Goal: Task Accomplishment & Management: Use online tool/utility

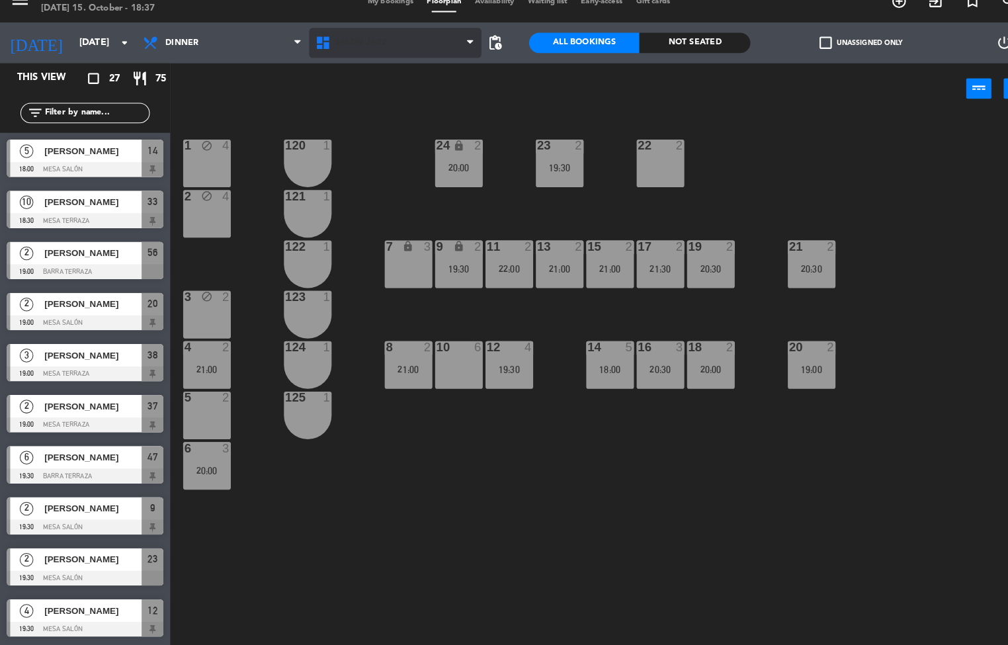
click at [362, 66] on span "Salón jazz" at bounding box center [384, 59] width 168 height 29
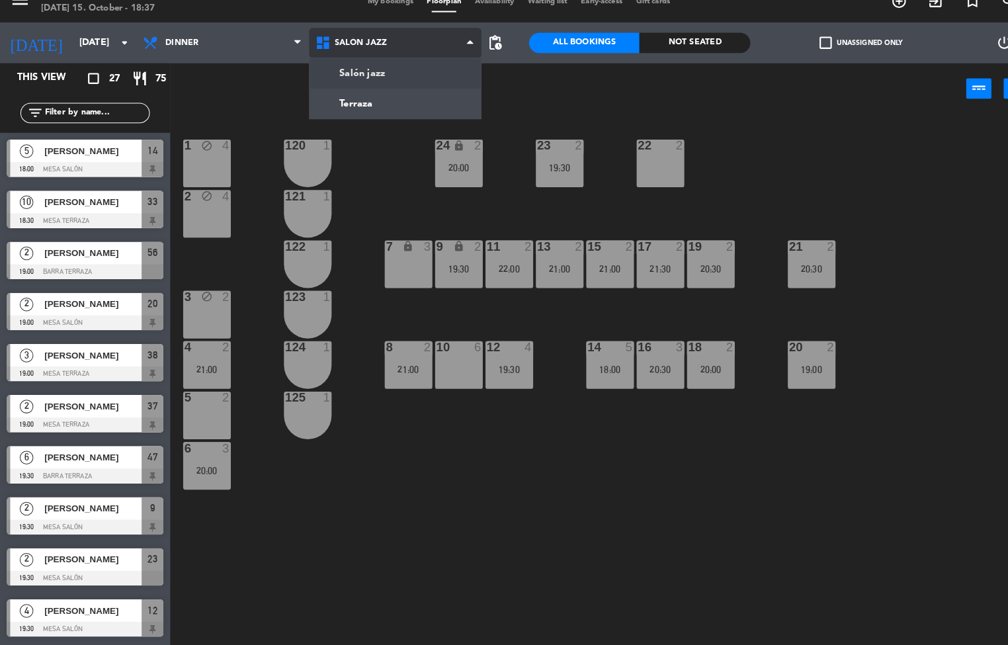
click at [389, 118] on ng-component "menu Backroom Bar - [GEOGRAPHIC_DATA] [DATE] 15. October - 18:37 My bookings Fl…" at bounding box center [504, 322] width 1008 height 645
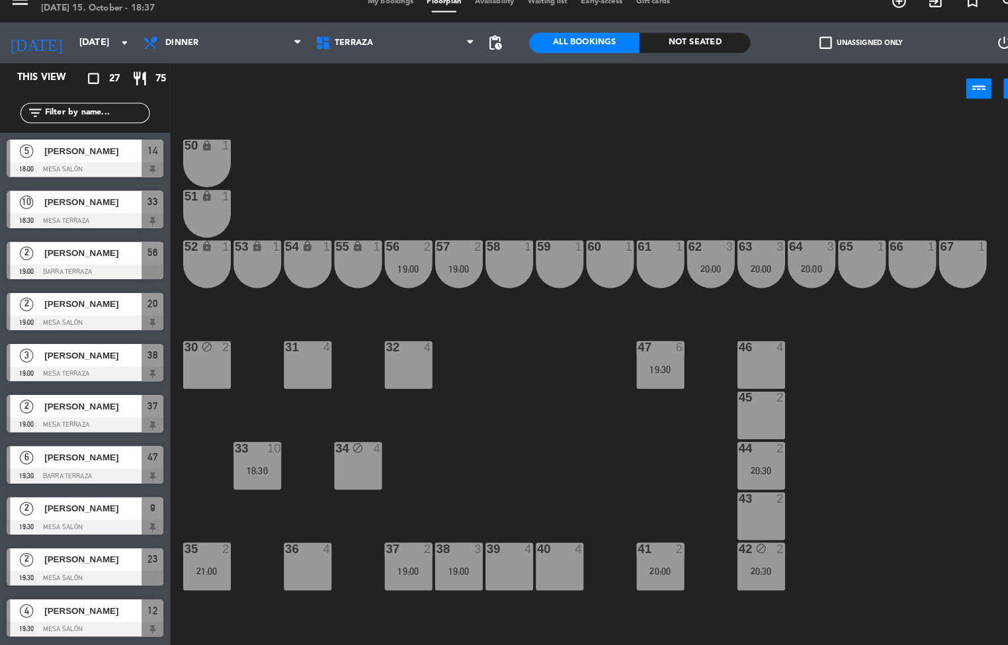
click at [415, 347] on div "50 lock 1 51 lock 1 52 lock 1 53 lock 1 54 lock 1 55 lock 1 56 2 19:00 61 1 63 …" at bounding box center [591, 388] width 833 height 516
click at [415, 355] on div "4" at bounding box center [415, 355] width 8 height 12
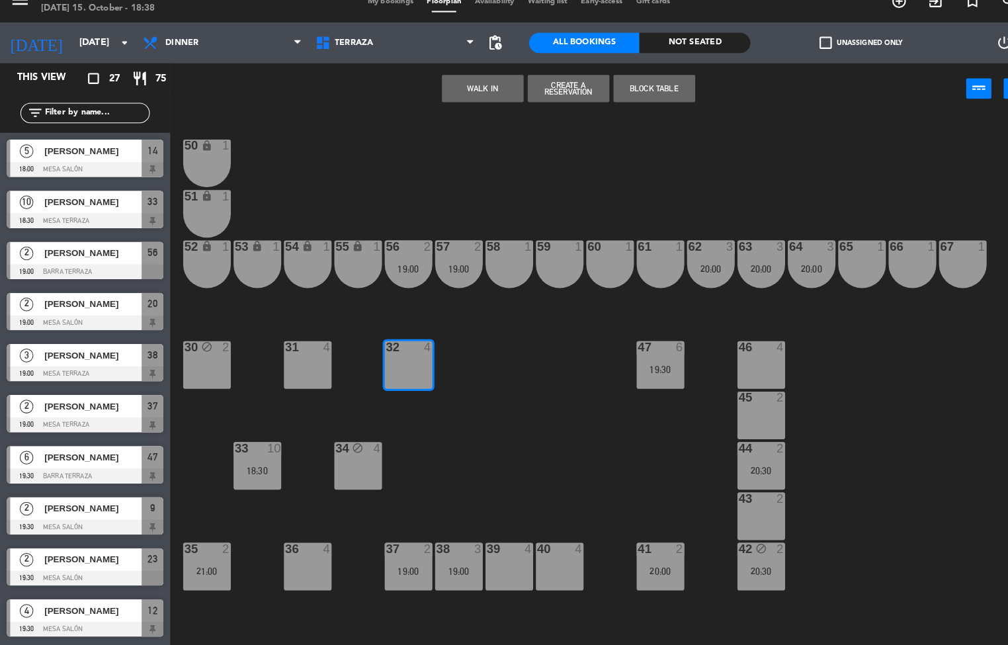
click at [456, 97] on button "WALK IN" at bounding box center [468, 104] width 79 height 26
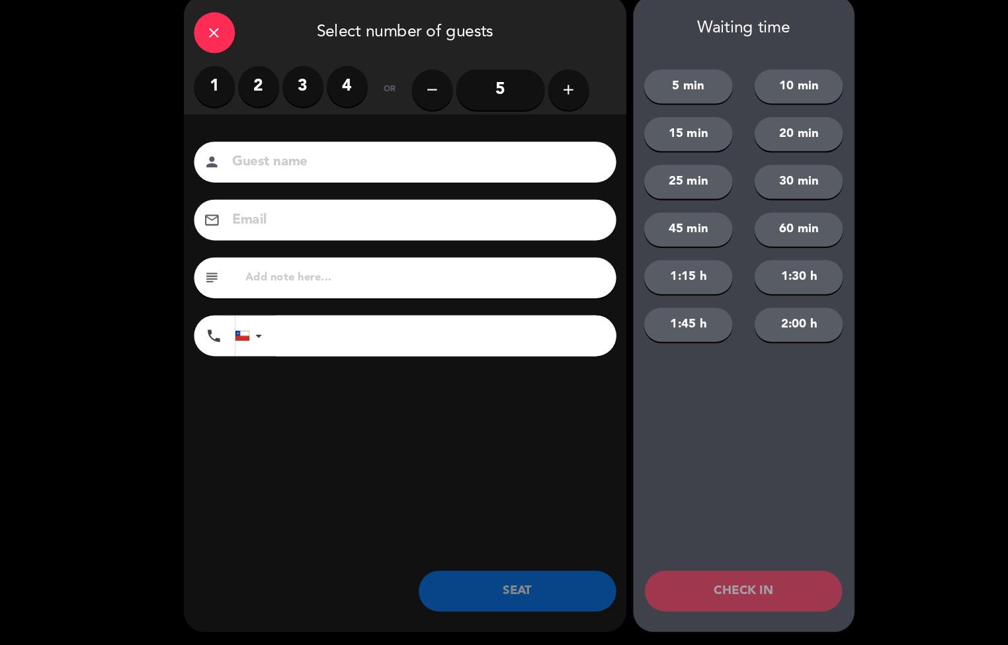
click at [237, 94] on label "2" at bounding box center [251, 102] width 40 height 40
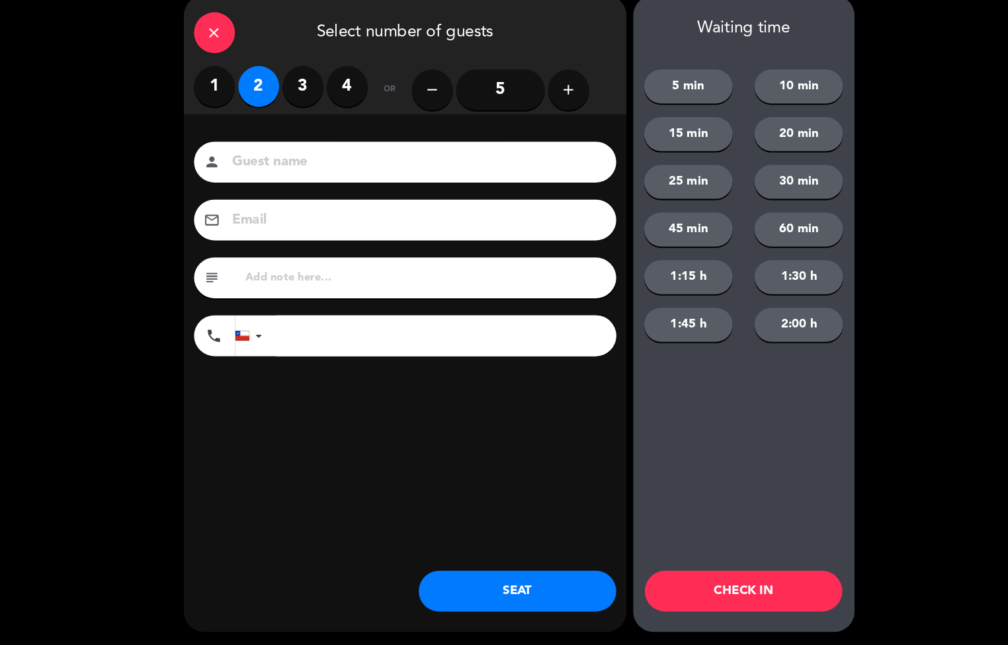
click at [540, 601] on button "SEAT" at bounding box center [503, 592] width 192 height 40
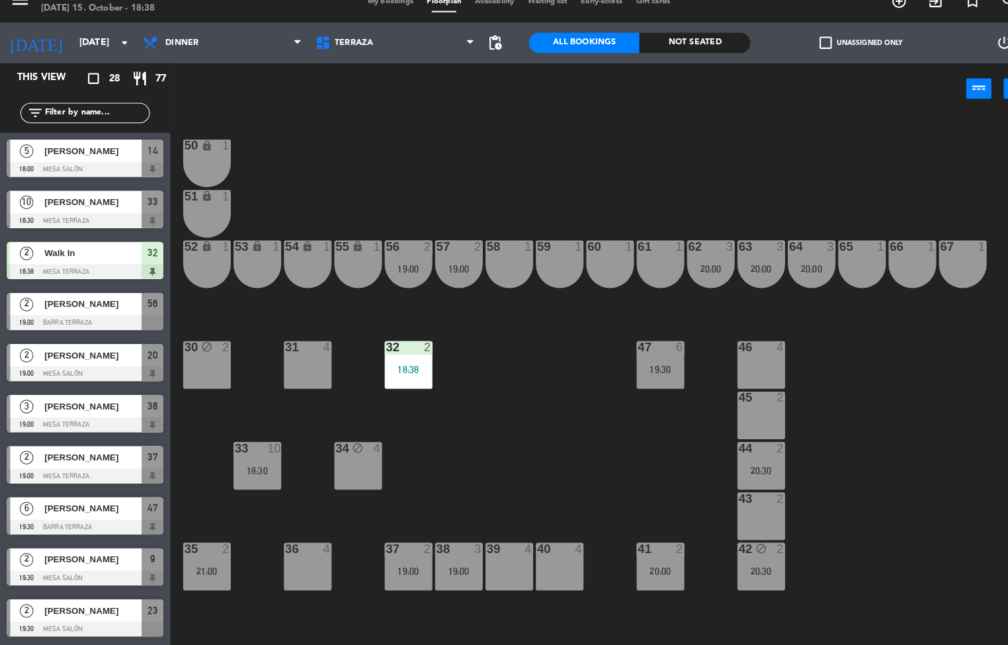
click at [256, 468] on div "33 10 18:30" at bounding box center [250, 470] width 46 height 46
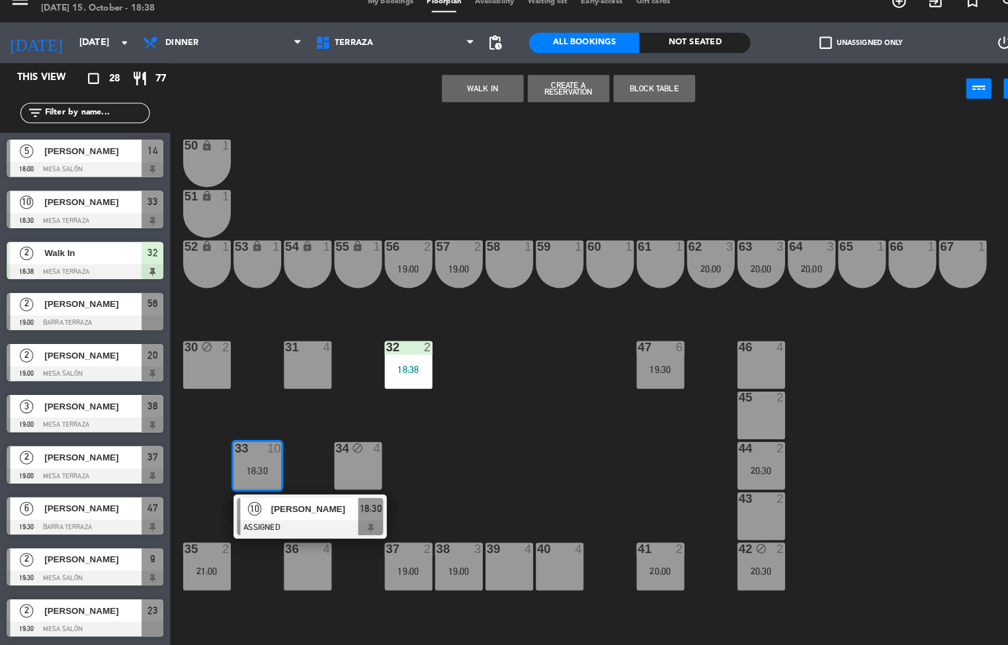
click at [484, 466] on div "50 lock 1 51 lock 1 52 lock 1 53 lock 1 54 lock 1 55 lock 1 56 2 19:00 61 1 63 …" at bounding box center [591, 388] width 833 height 516
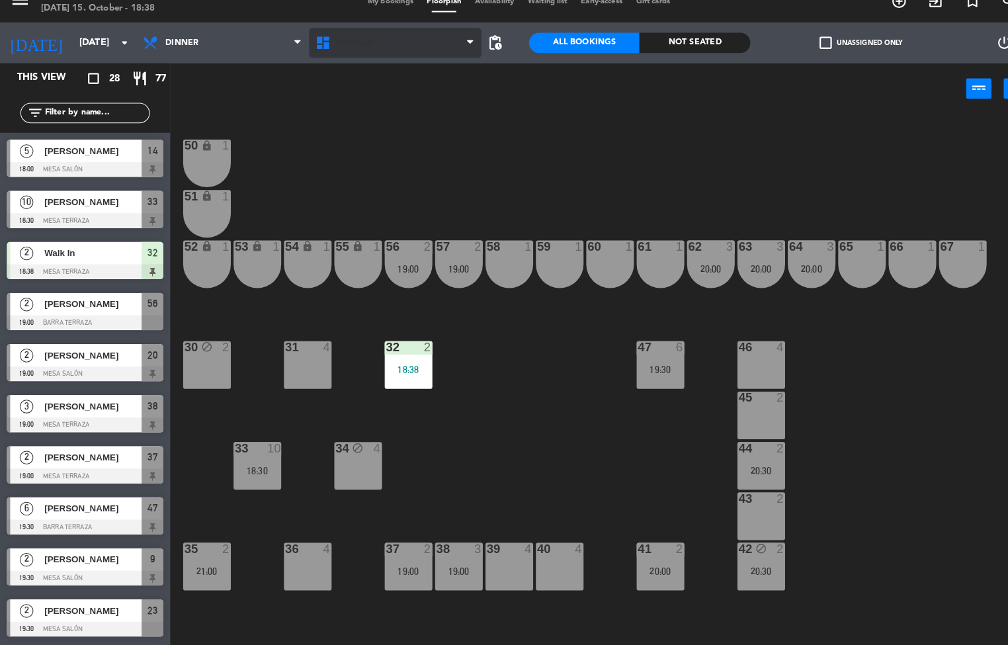
click at [387, 62] on span "Terraza" at bounding box center [384, 59] width 168 height 29
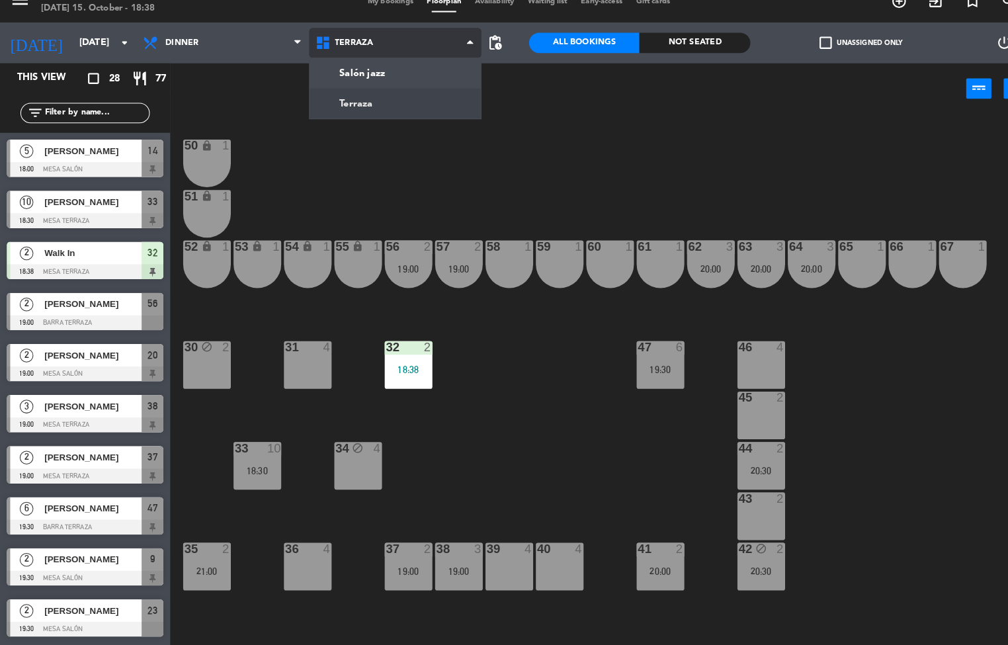
click at [375, 83] on ng-component "menu Backroom Bar - [GEOGRAPHIC_DATA] [DATE] 15. October - 18:38 My bookings Fl…" at bounding box center [504, 322] width 1008 height 645
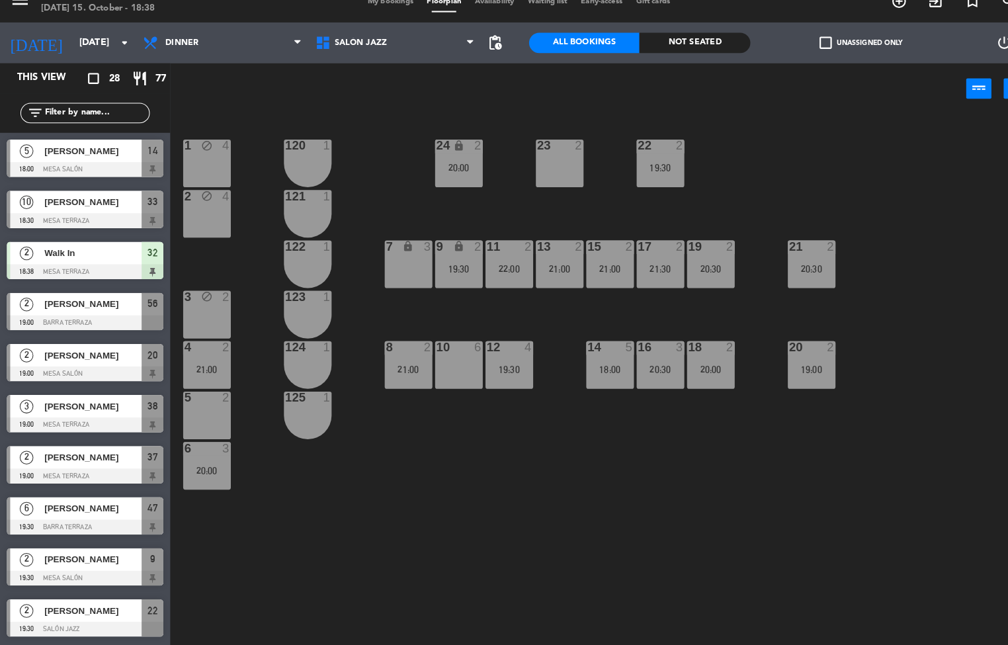
click at [757, 183] on div "1 block 4 24 lock 2 20:00 23 2 22 2 19:30 120 1 2 block 4 121 1 19 2 20:30 7 lo…" at bounding box center [591, 388] width 833 height 516
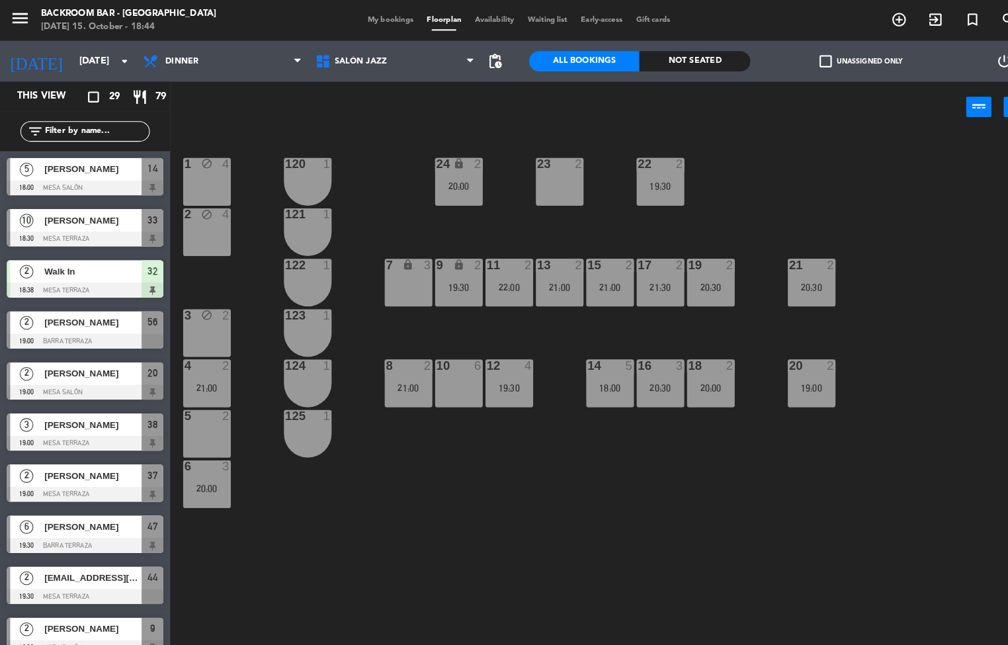
click at [386, 19] on span "My bookings" at bounding box center [380, 19] width 58 height 7
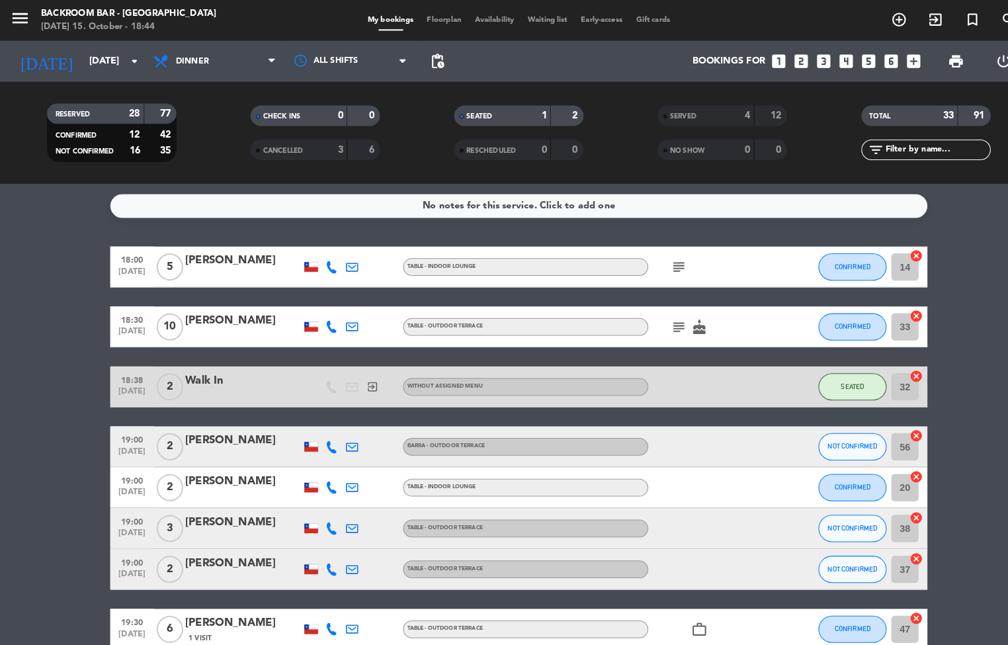
click at [657, 258] on icon "subject" at bounding box center [659, 259] width 16 height 16
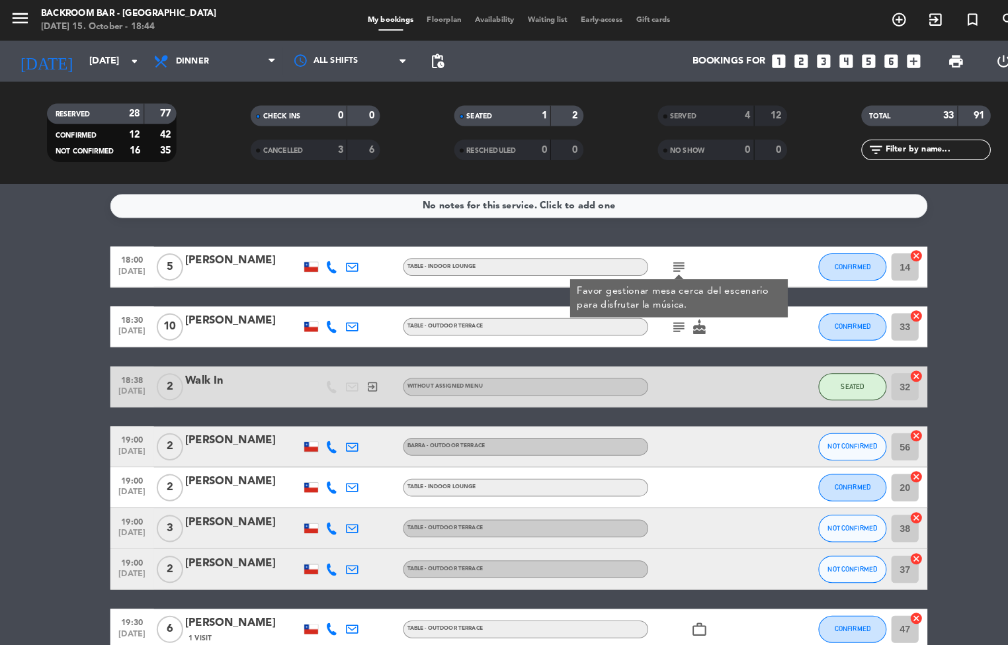
click at [661, 323] on icon "subject" at bounding box center [659, 318] width 16 height 16
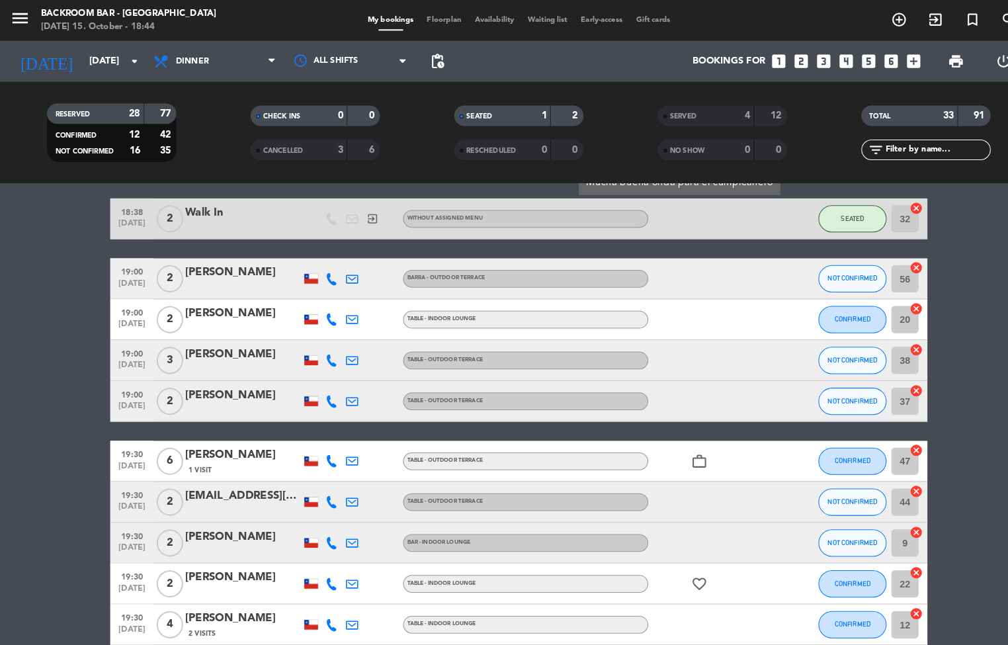
click at [679, 448] on icon "work_outline" at bounding box center [679, 448] width 16 height 16
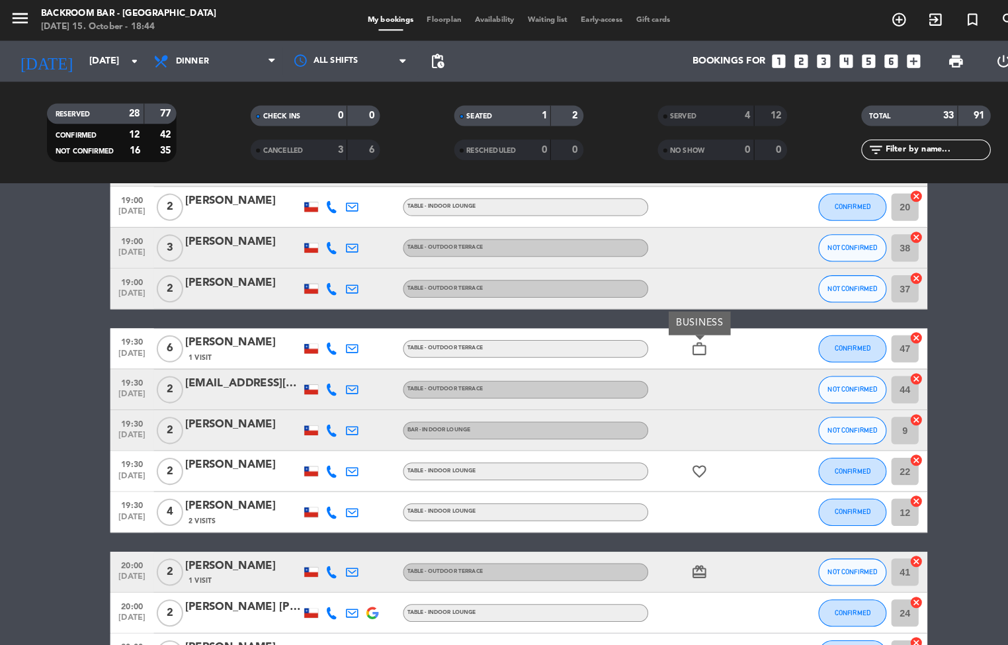
scroll to position [365, 0]
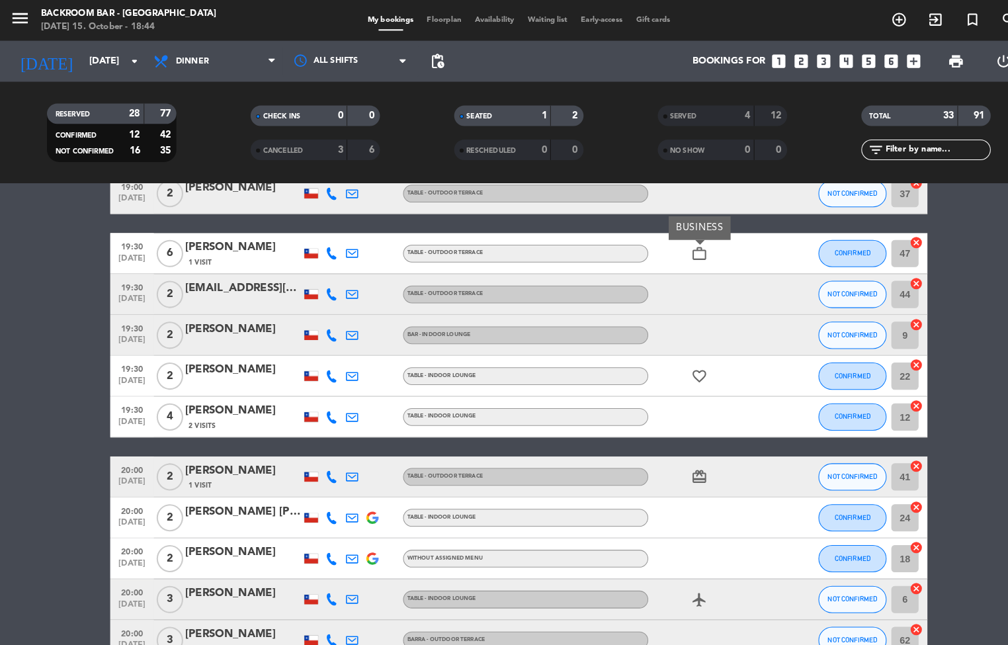
click at [677, 369] on icon "favorite_border" at bounding box center [679, 365] width 16 height 16
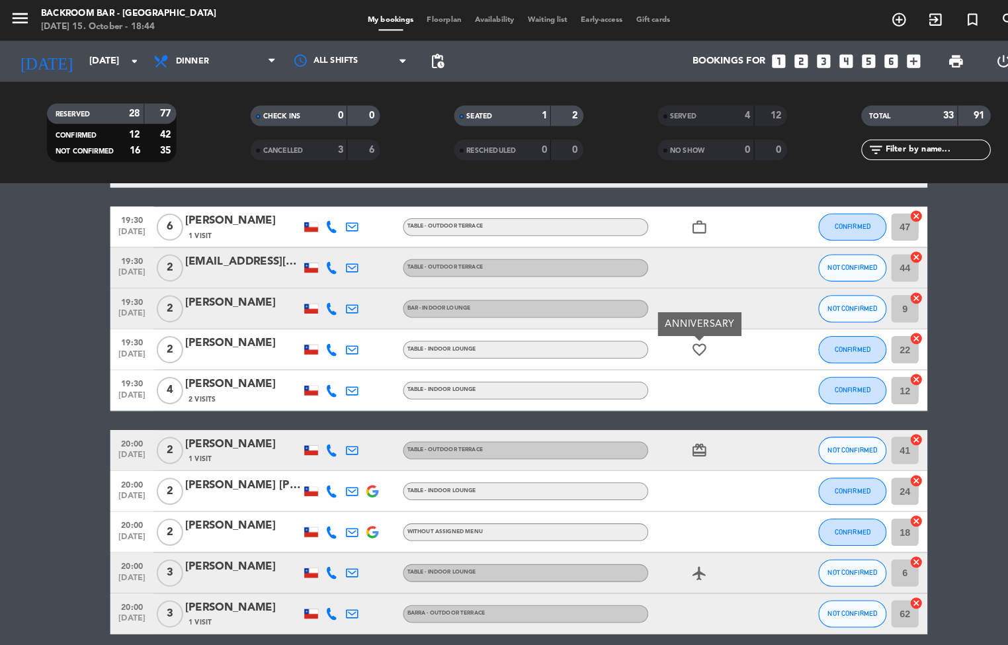
click at [679, 437] on icon "card_giftcard" at bounding box center [679, 437] width 16 height 16
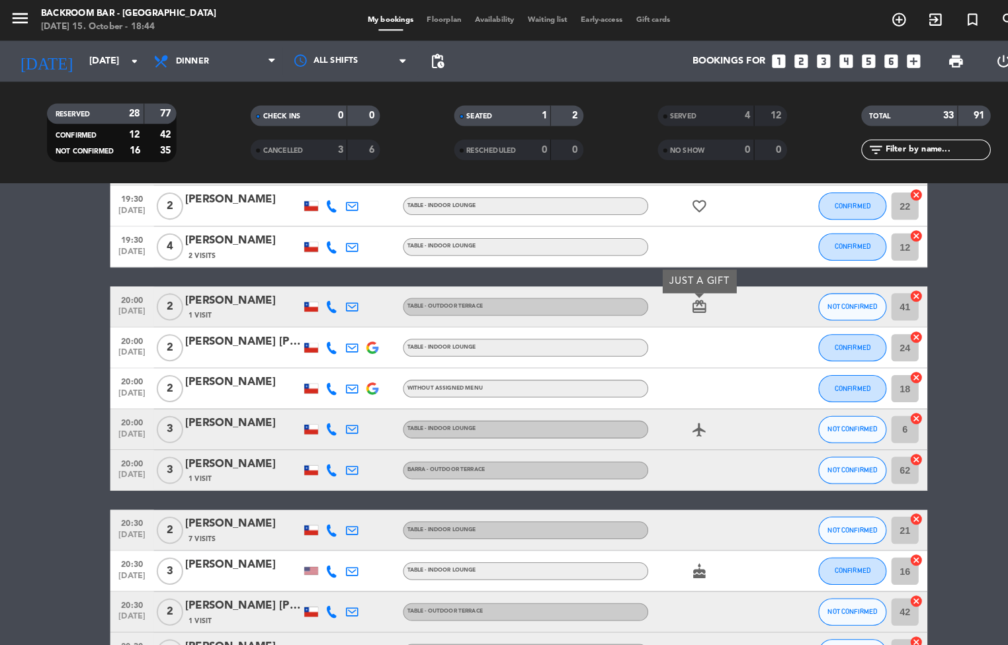
click at [673, 421] on icon "airplanemode_active" at bounding box center [679, 417] width 16 height 16
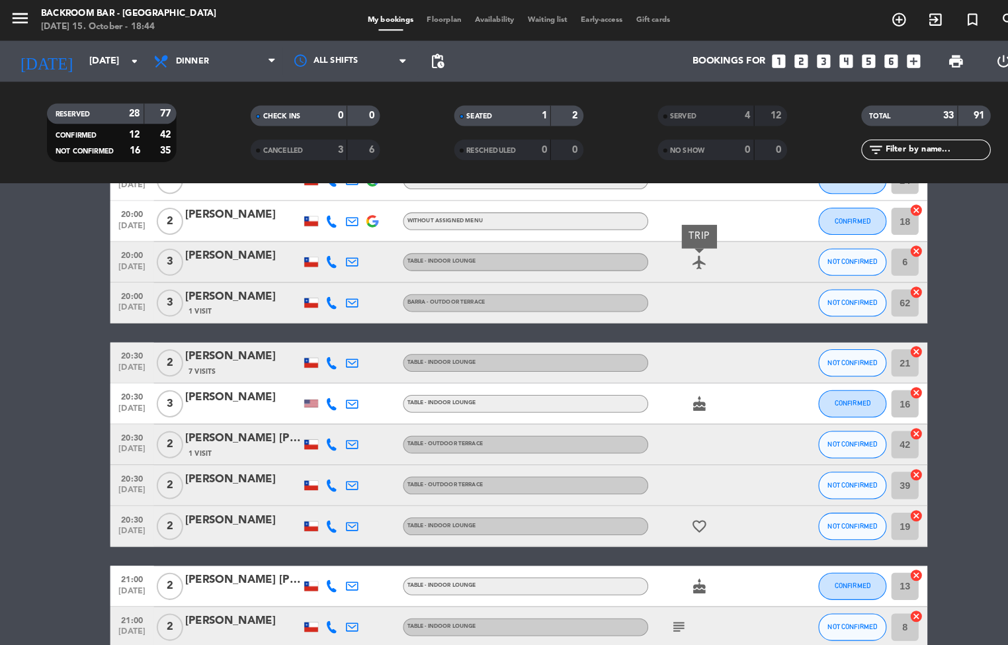
scroll to position [693, 0]
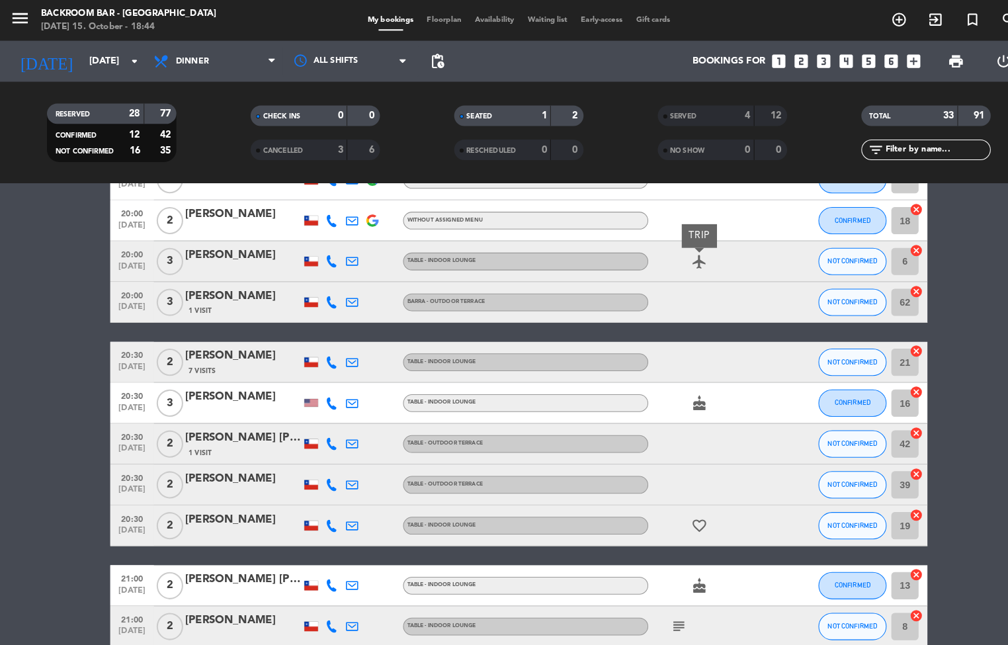
click at [679, 393] on icon "cake" at bounding box center [679, 392] width 16 height 16
click at [679, 512] on icon "favorite_border" at bounding box center [679, 511] width 16 height 16
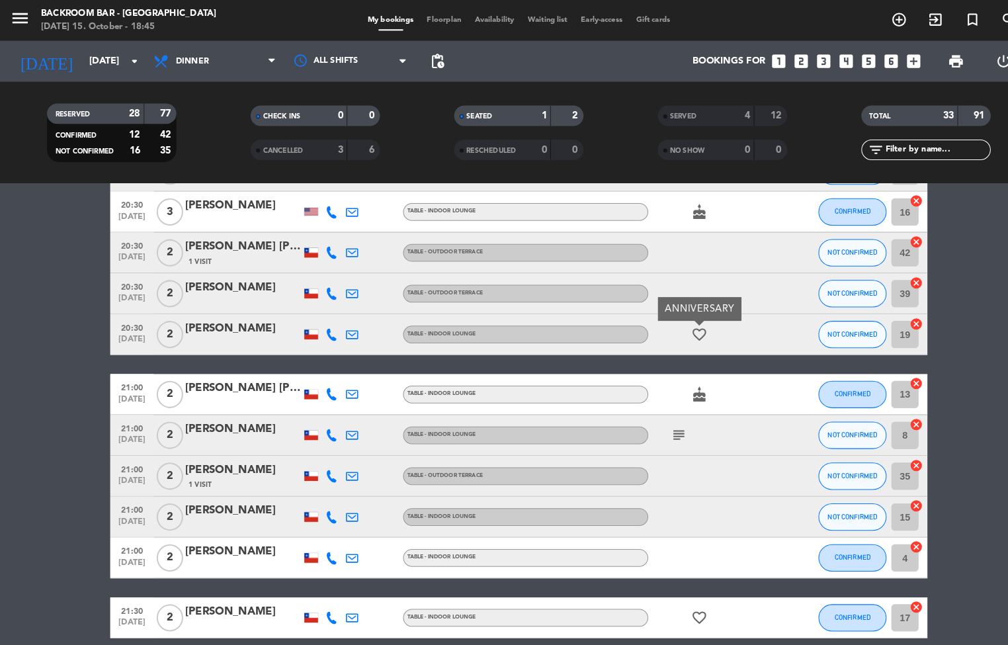
scroll to position [880, 0]
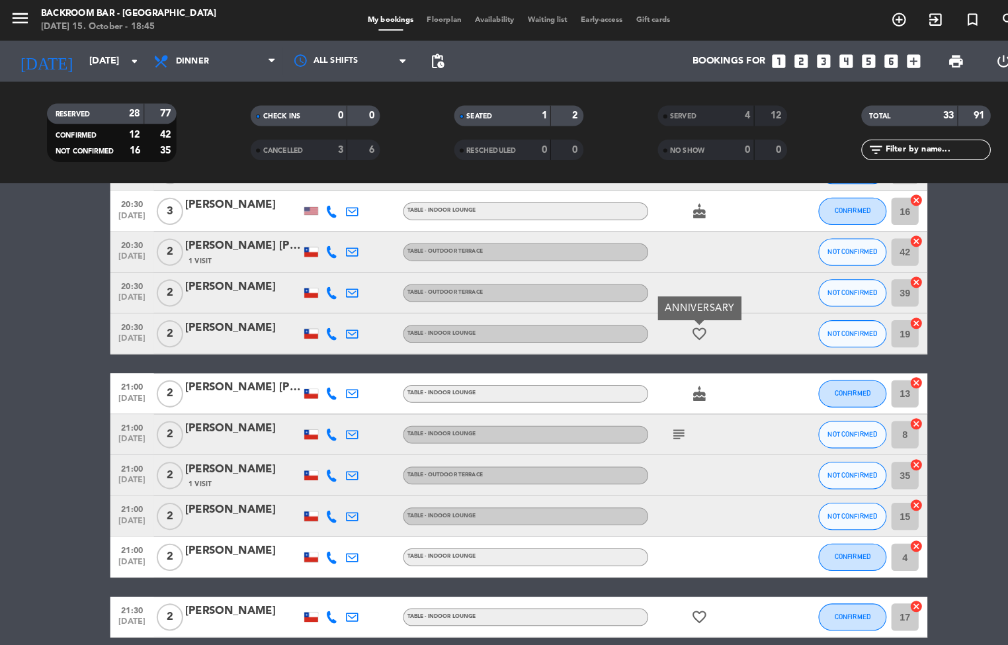
click at [675, 384] on icon "cake" at bounding box center [679, 382] width 16 height 16
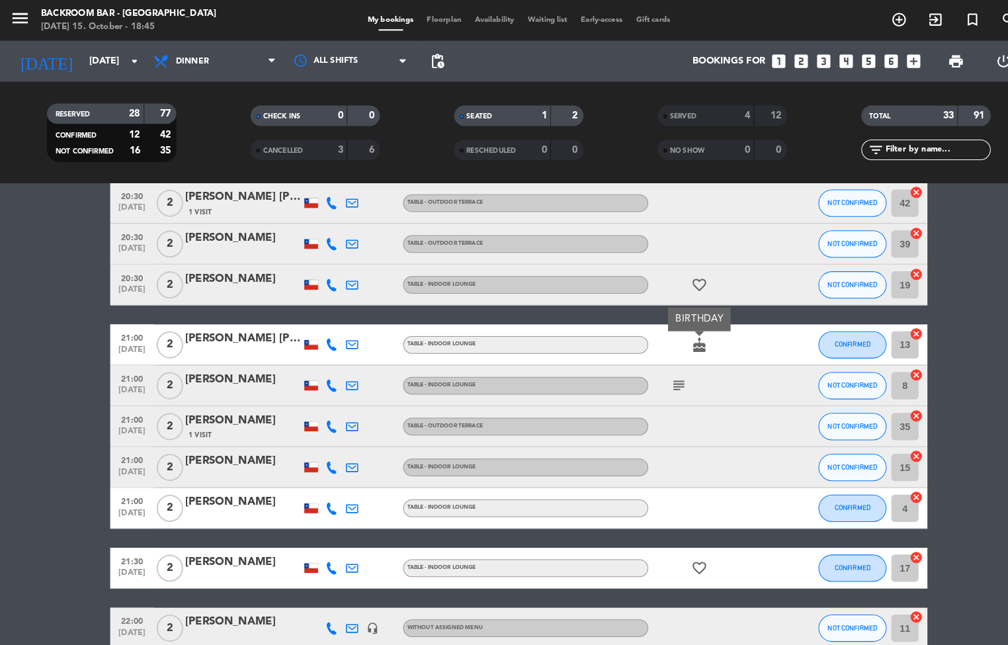
scroll to position [933, 0]
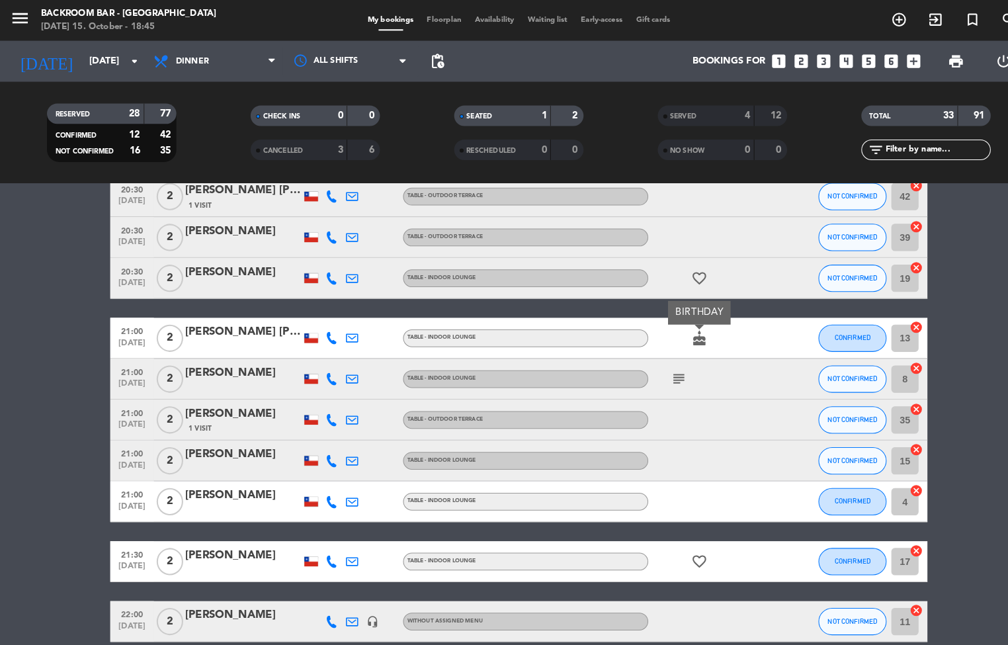
click at [651, 361] on icon "subject" at bounding box center [659, 368] width 16 height 16
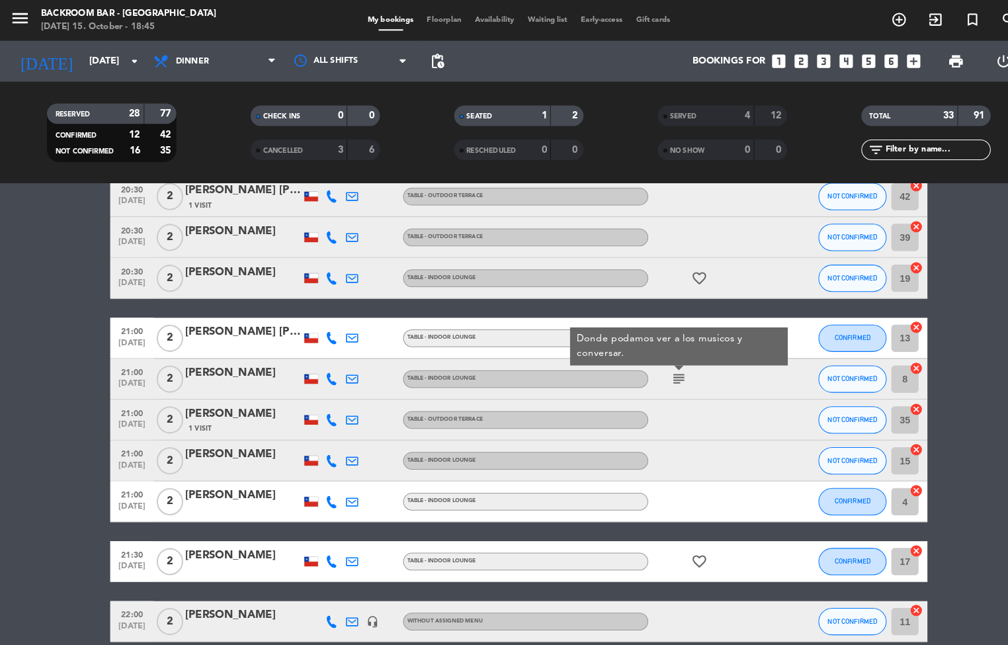
scroll to position [978, 0]
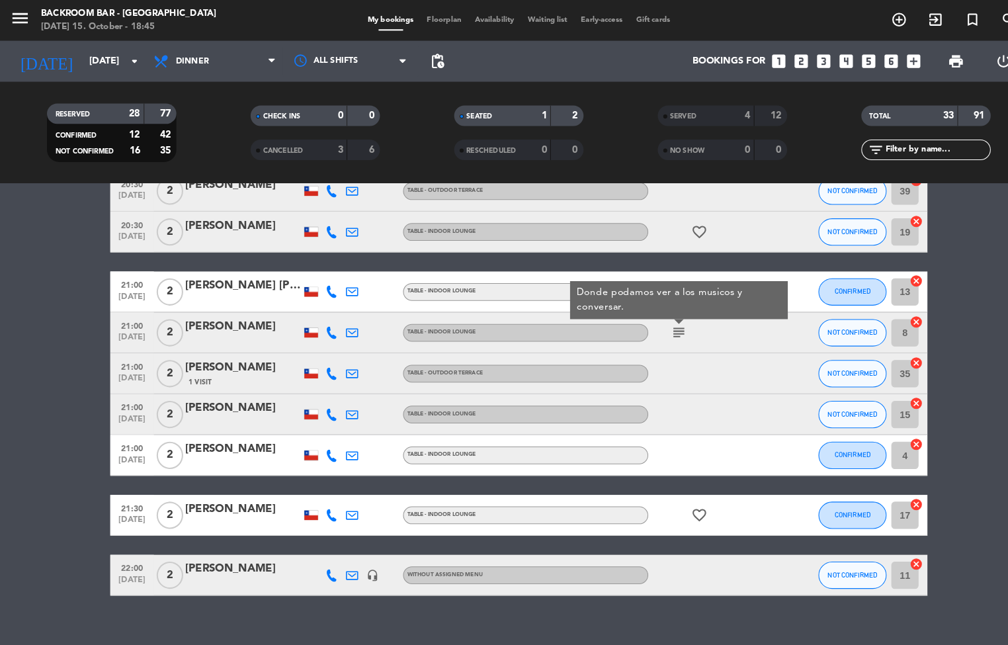
click at [677, 506] on icon "favorite_border" at bounding box center [679, 501] width 16 height 16
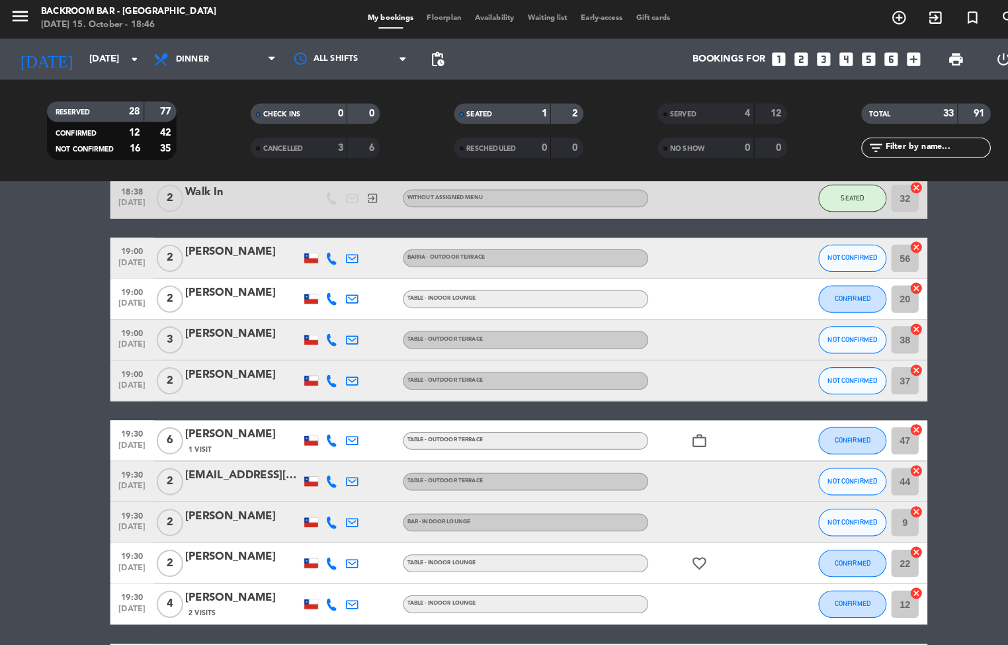
scroll to position [221, 0]
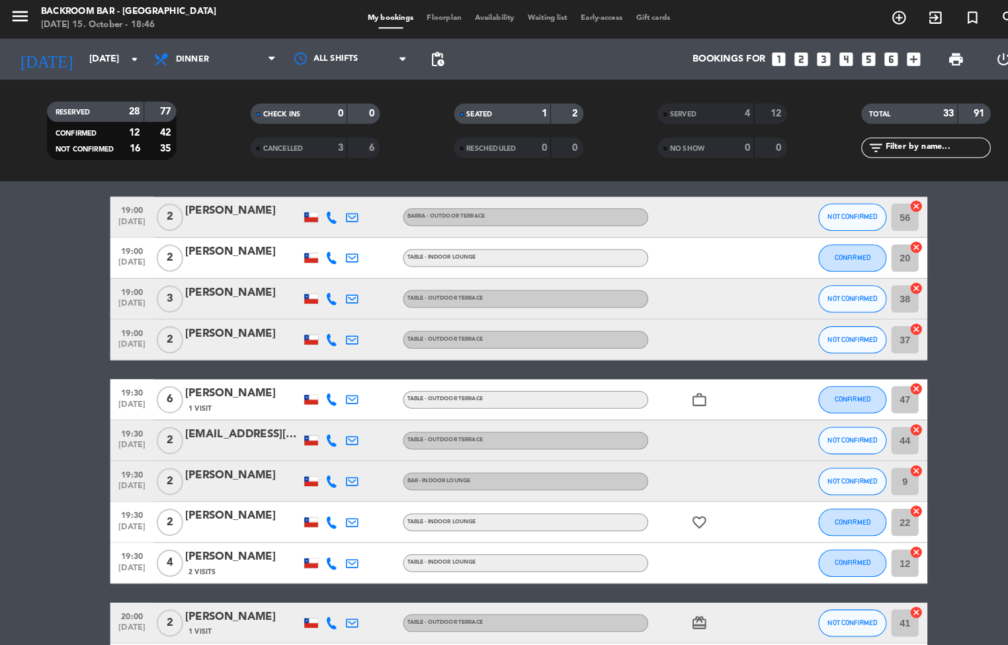
click at [679, 510] on icon "favorite_border" at bounding box center [679, 509] width 16 height 16
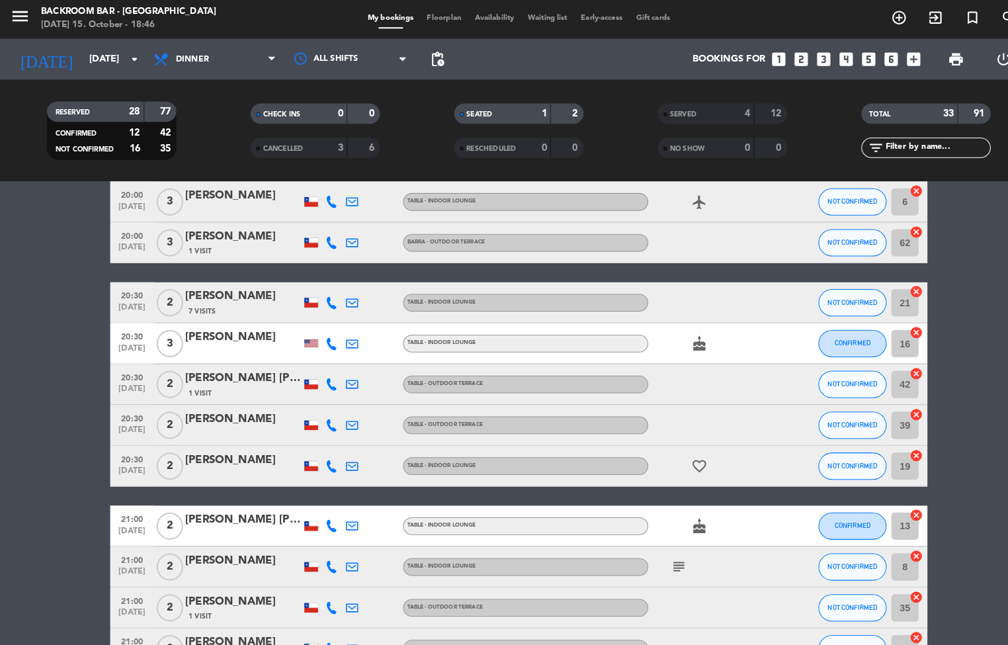
scroll to position [752, 0]
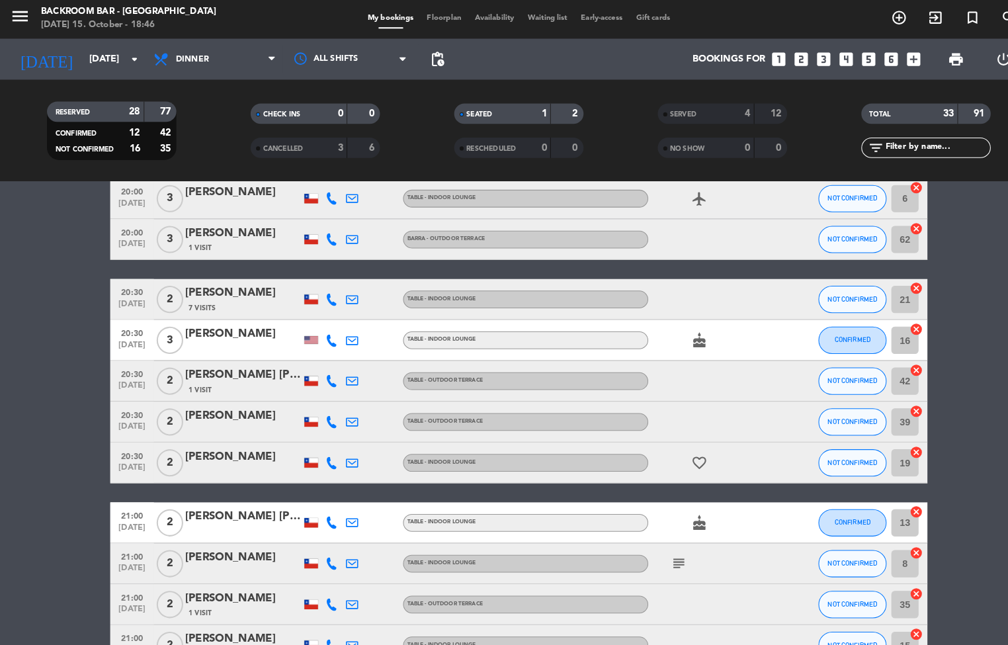
click at [679, 455] on icon "favorite_border" at bounding box center [679, 452] width 16 height 16
click at [423, 24] on div "My bookings Floorplan Availability Waiting list Early-access Gift cards" at bounding box center [504, 20] width 307 height 12
click at [431, 20] on span "Floorplan" at bounding box center [431, 19] width 46 height 7
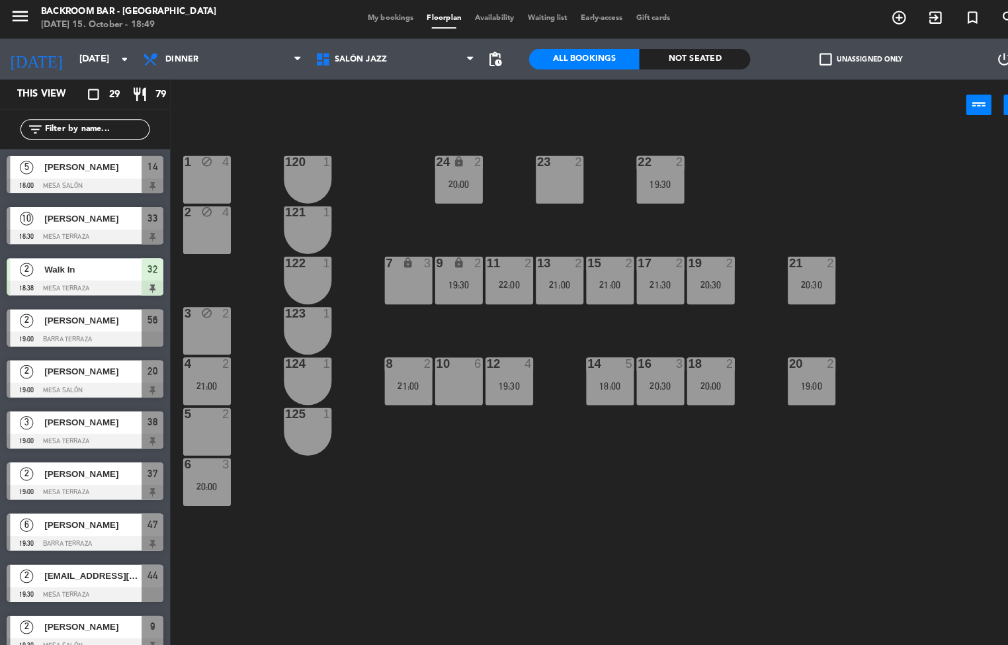
click at [647, 278] on div "21:30" at bounding box center [641, 278] width 46 height 9
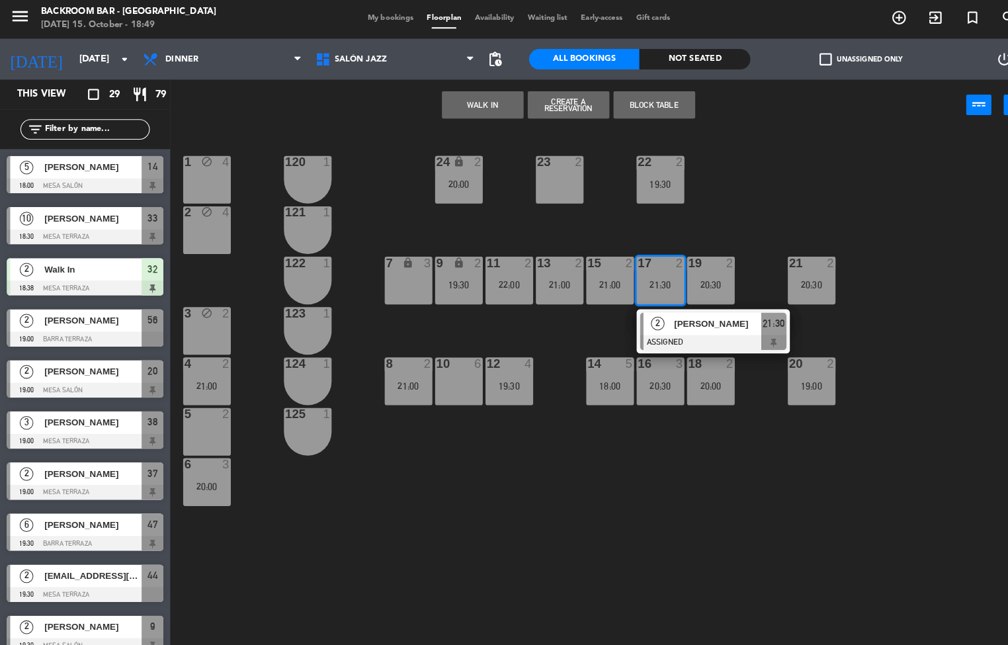
click at [657, 513] on div "1 block 4 24 lock 2 20:00 23 2 22 2 19:30 120 1 2 block 4 121 1 19 2 20:30 7 lo…" at bounding box center [591, 388] width 833 height 516
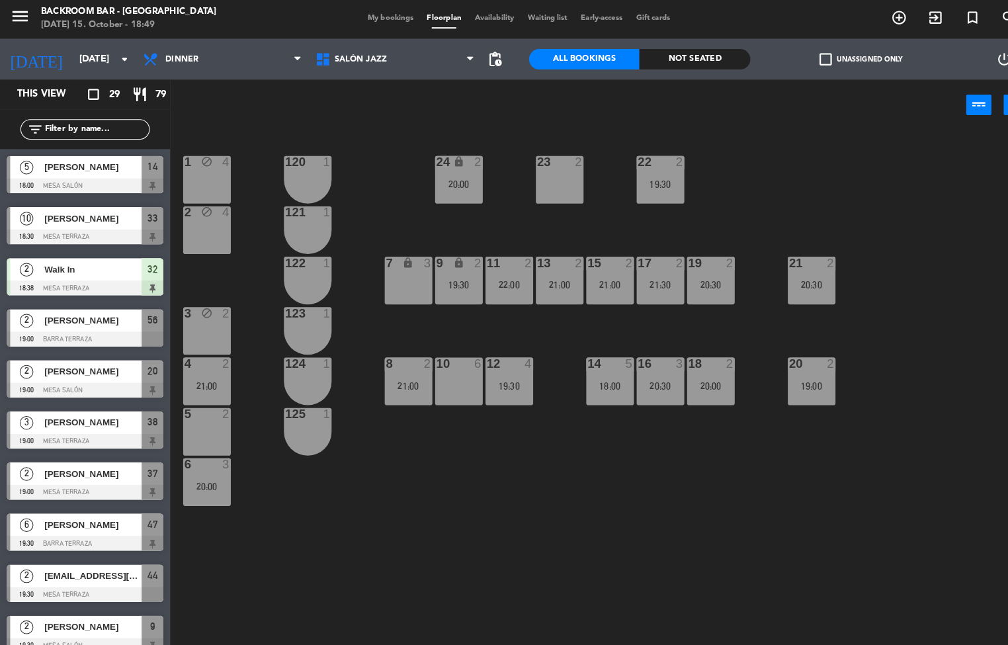
click at [636, 278] on div "21:30" at bounding box center [641, 278] width 46 height 9
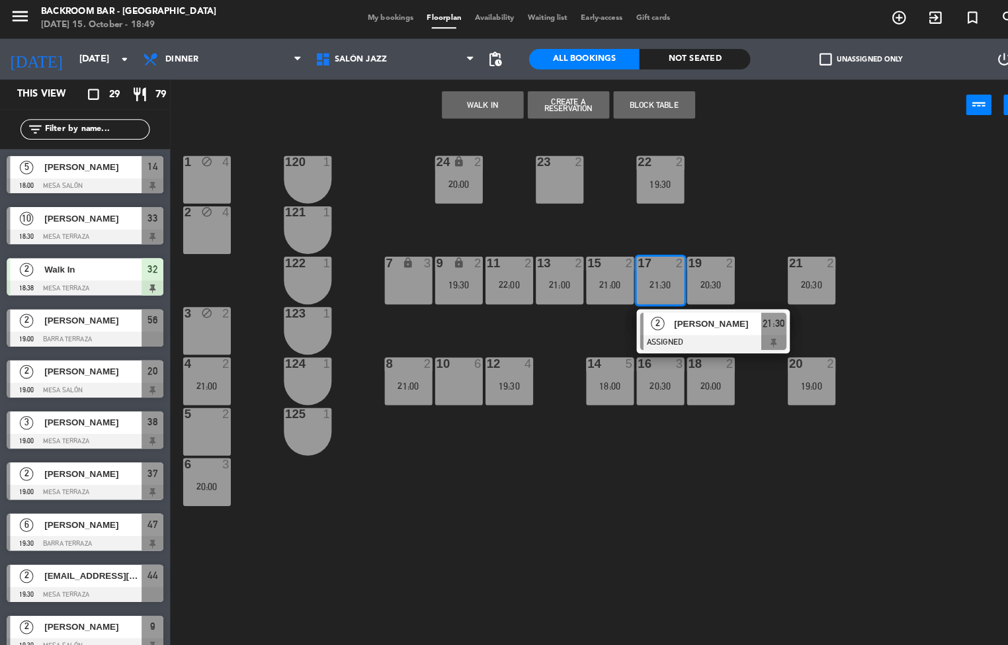
click at [604, 479] on div "1 block 4 24 lock 2 20:00 23 2 22 2 19:30 120 1 2 block 4 121 1 19 2 20:30 7 lo…" at bounding box center [591, 388] width 833 height 516
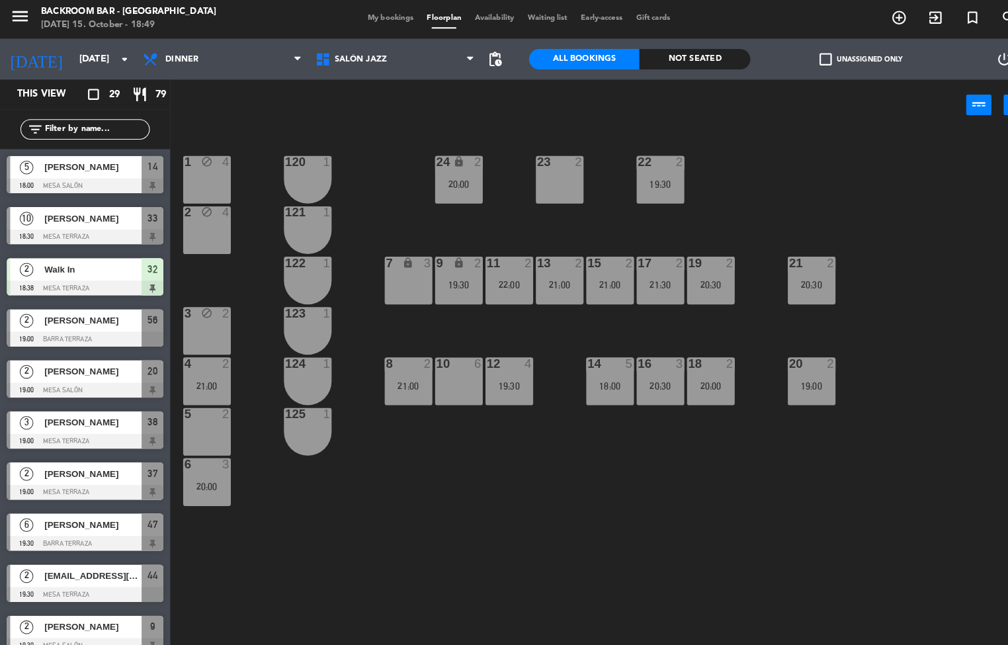
click at [370, 20] on span "My bookings" at bounding box center [380, 19] width 58 height 7
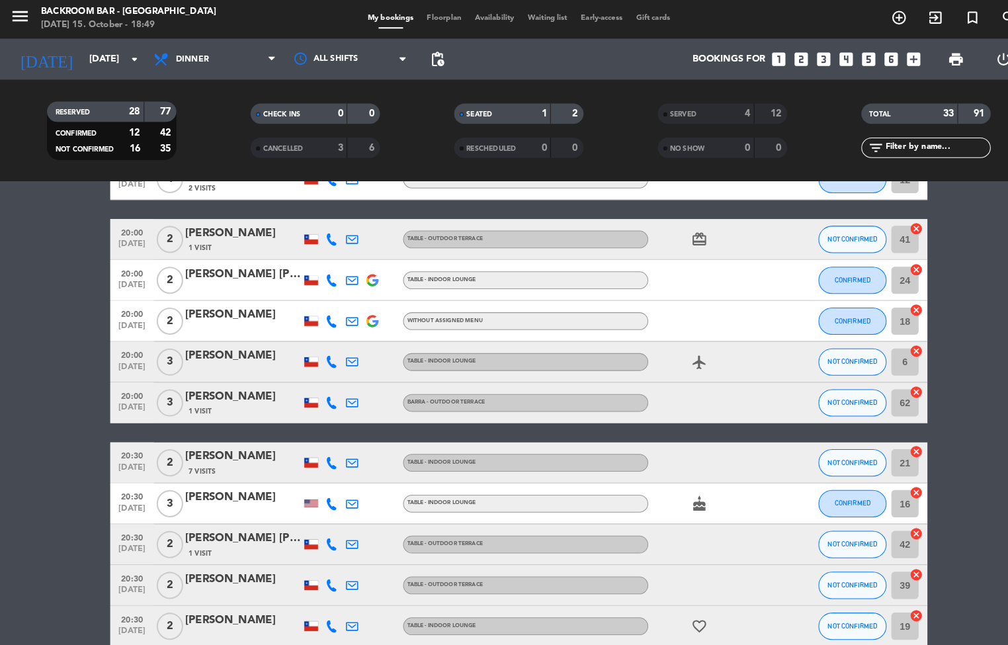
scroll to position [598, 0]
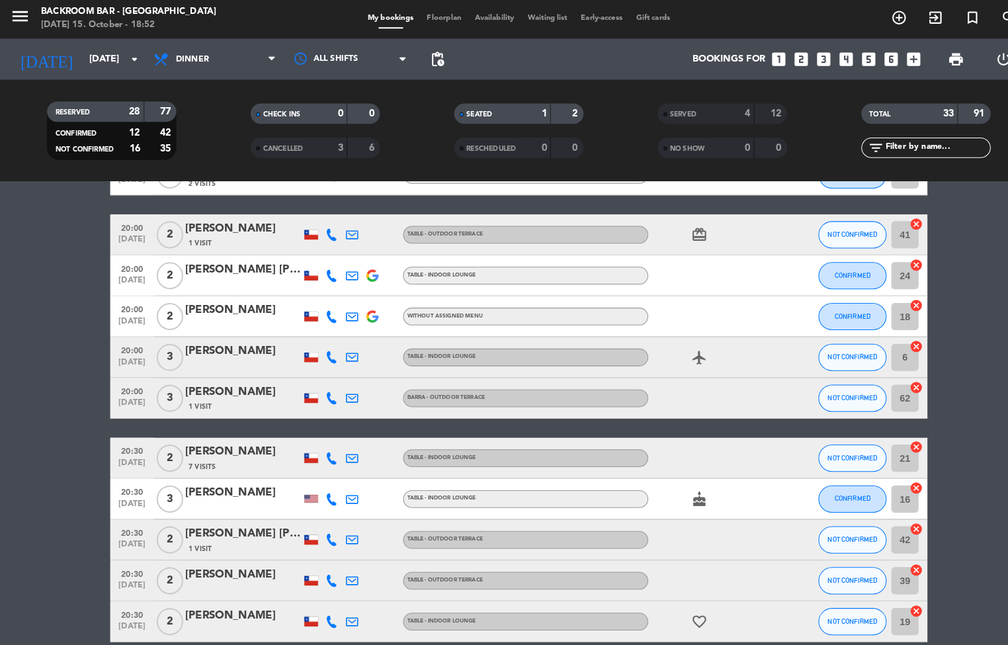
click at [433, 20] on span "Floorplan" at bounding box center [431, 19] width 46 height 7
